Goal: Task Accomplishment & Management: Use online tool/utility

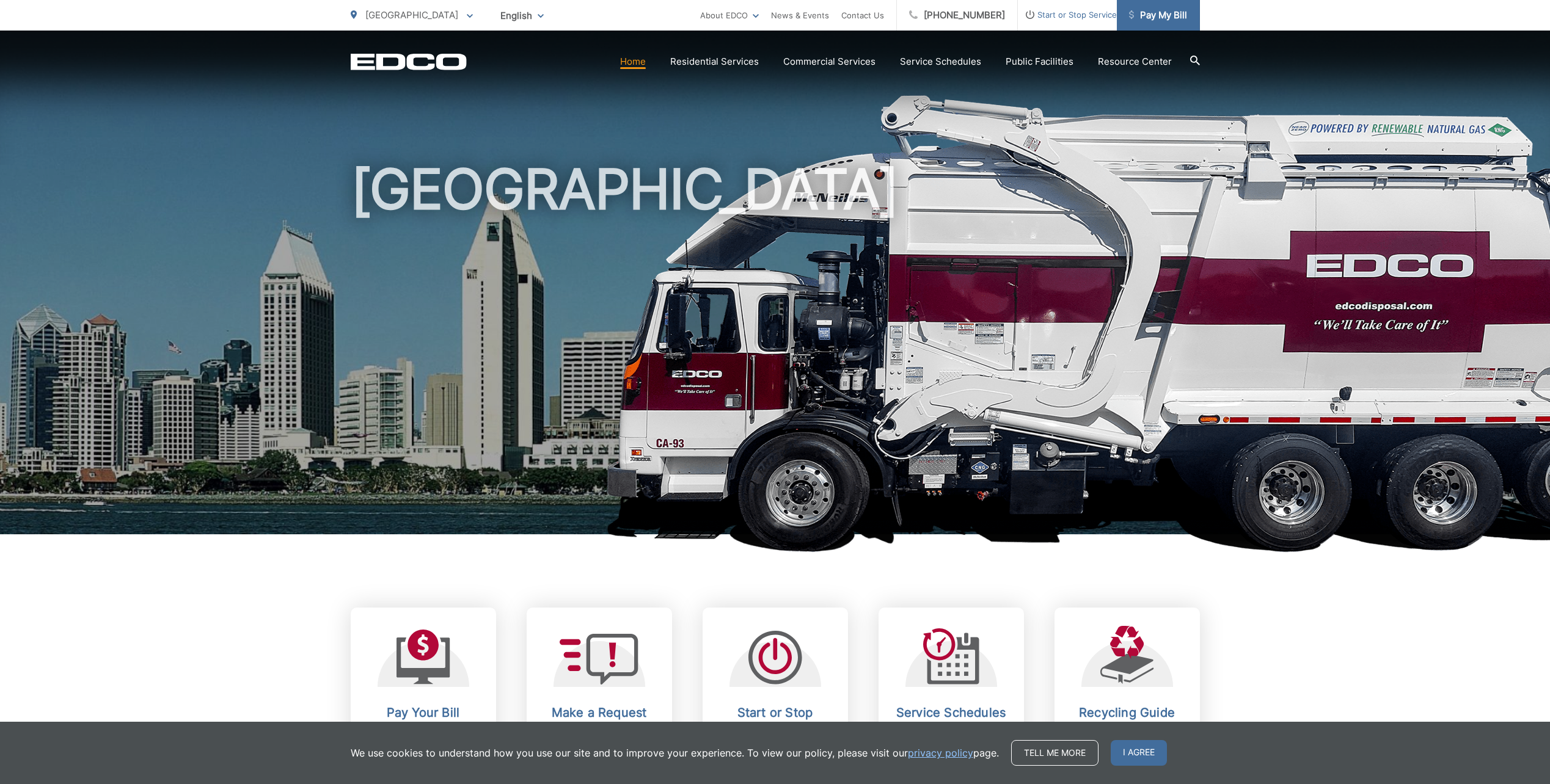
click at [1156, 10] on span "Pay My Bill" at bounding box center [1158, 15] width 58 height 15
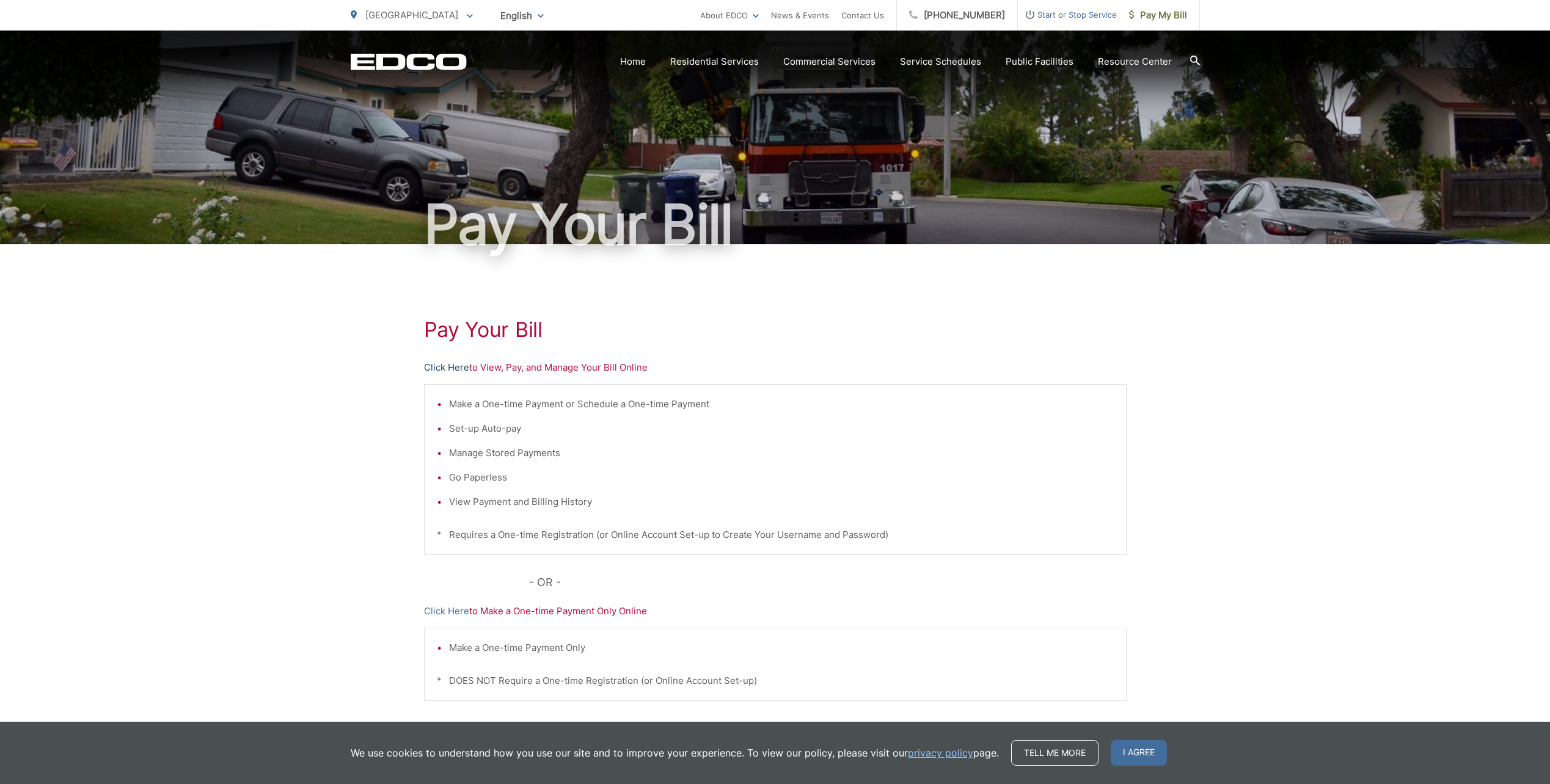
click at [443, 365] on link "Click Here" at bounding box center [446, 368] width 45 height 15
click at [447, 360] on div "Pay Your [PERSON_NAME] Here to View, Pay, and Manage Your Bill Online Make a On…" at bounding box center [775, 518] width 702 height 548
click at [436, 364] on link "Click Here" at bounding box center [446, 368] width 45 height 15
click at [440, 362] on link "Click Here" at bounding box center [446, 368] width 45 height 15
